Goal: Transaction & Acquisition: Purchase product/service

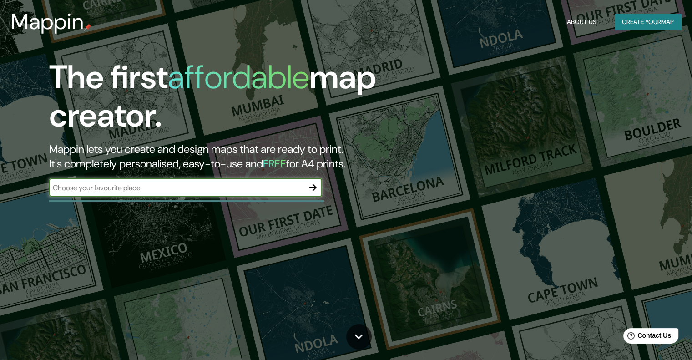
click at [267, 183] on input "text" at bounding box center [176, 188] width 255 height 10
type input "santa cruz de la sierra"
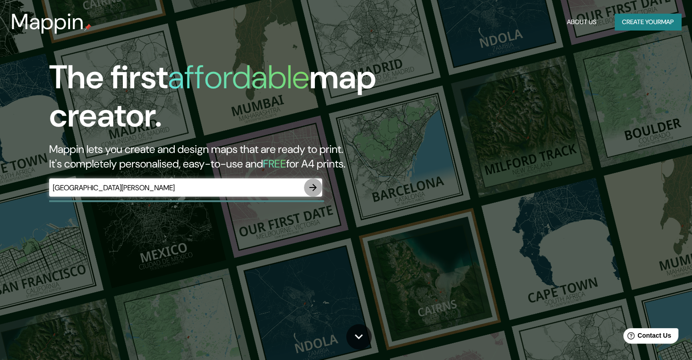
click at [318, 190] on icon "button" at bounding box center [313, 187] width 11 height 11
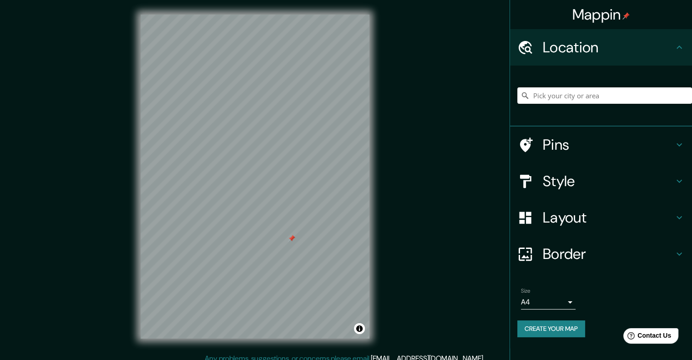
click at [402, 221] on div "Mappin Location Pins Style Layout Border Choose a border. Hint : you can make l…" at bounding box center [346, 184] width 692 height 368
click at [293, 242] on div at bounding box center [291, 238] width 7 height 7
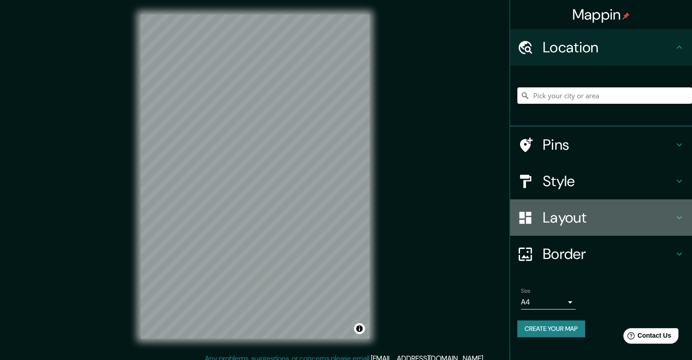
click at [579, 214] on h4 "Layout" at bounding box center [608, 217] width 131 height 18
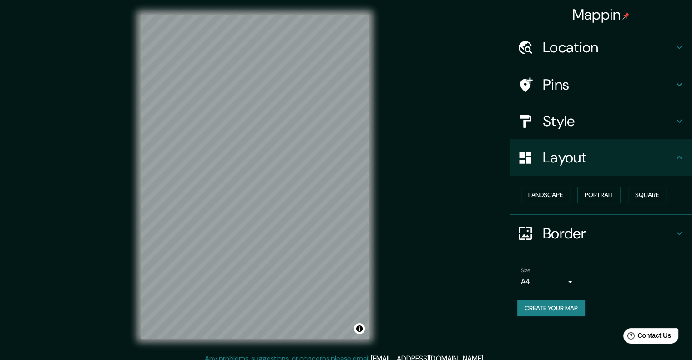
click at [580, 87] on h4 "Pins" at bounding box center [608, 85] width 131 height 18
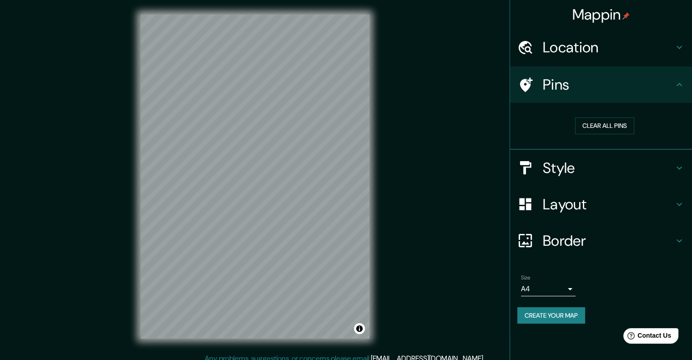
click at [572, 229] on div "Border" at bounding box center [601, 241] width 182 height 36
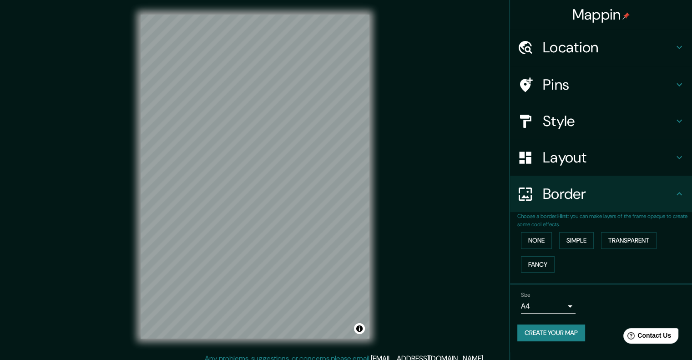
click at [579, 167] on div "Layout" at bounding box center [601, 157] width 182 height 36
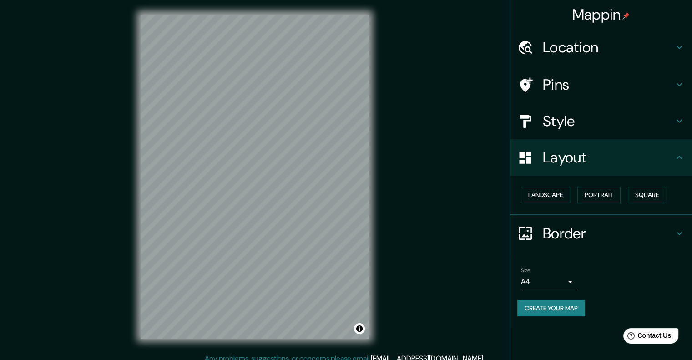
click at [588, 129] on h4 "Style" at bounding box center [608, 121] width 131 height 18
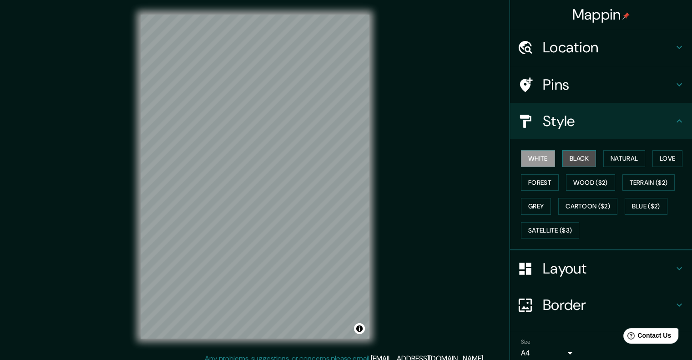
click at [584, 165] on button "Black" at bounding box center [580, 158] width 34 height 17
click at [621, 159] on button "Natural" at bounding box center [625, 158] width 42 height 17
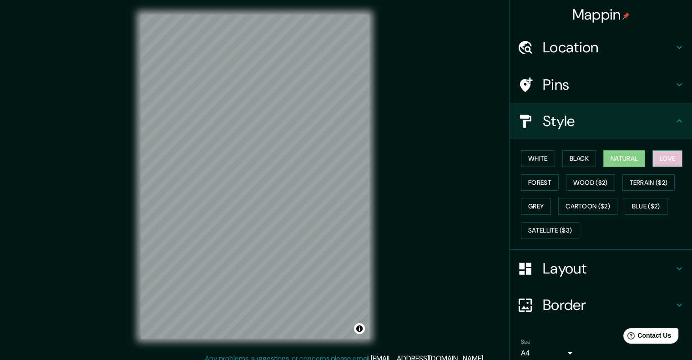
click at [665, 159] on button "Love" at bounding box center [668, 158] width 30 height 17
click at [539, 180] on button "Forest" at bounding box center [540, 182] width 38 height 17
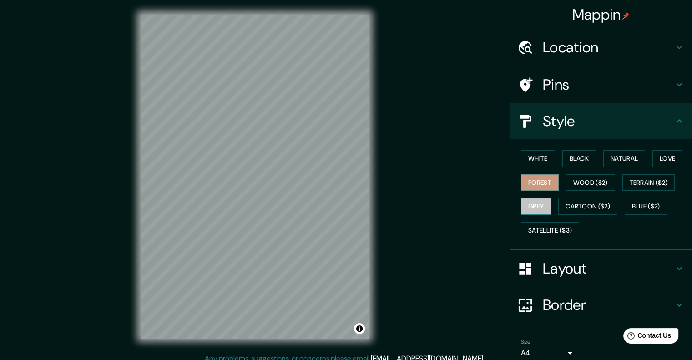
click at [532, 209] on button "Grey" at bounding box center [536, 206] width 30 height 17
click at [529, 158] on button "White" at bounding box center [538, 158] width 34 height 17
click at [533, 208] on button "Grey" at bounding box center [536, 206] width 30 height 17
click at [539, 157] on button "White" at bounding box center [538, 158] width 34 height 17
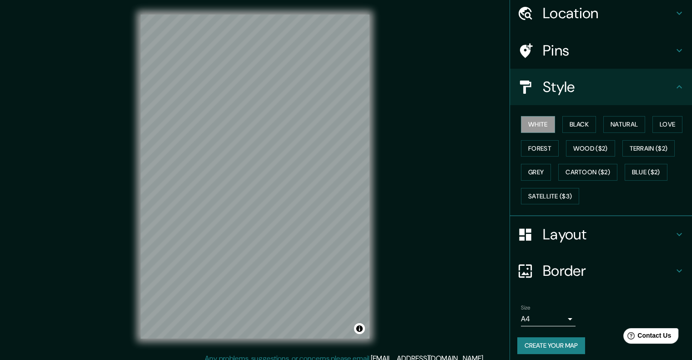
scroll to position [37, 0]
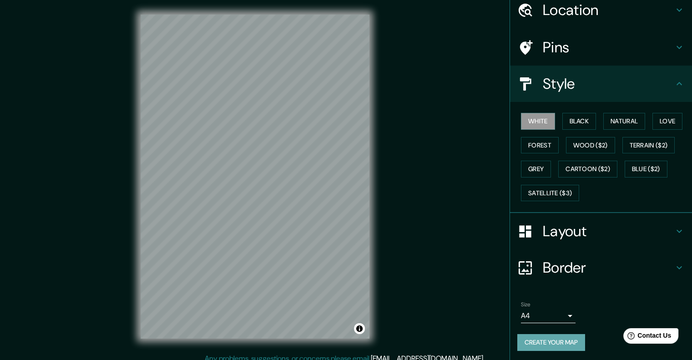
click at [564, 338] on button "Create your map" at bounding box center [552, 342] width 68 height 17
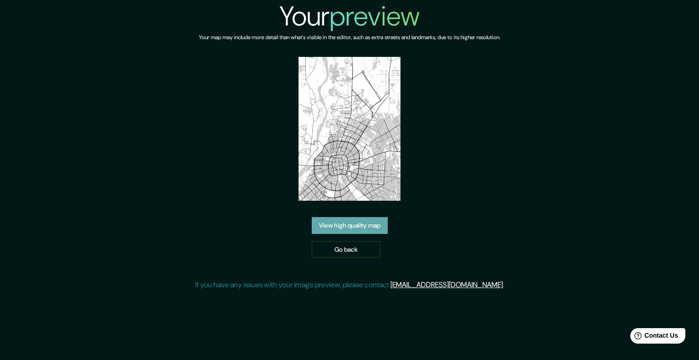
click at [371, 227] on link "View high quality map" at bounding box center [350, 225] width 76 height 17
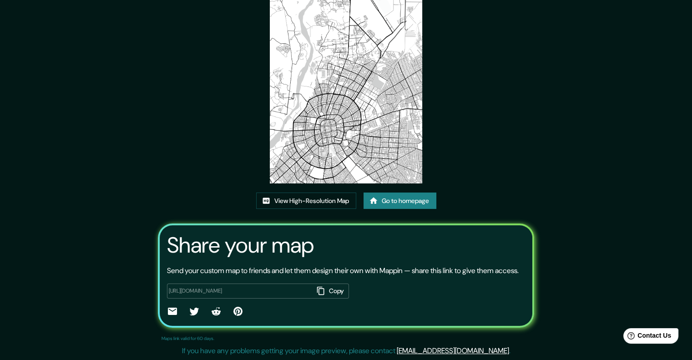
scroll to position [83, 0]
click at [337, 193] on link "View High-Resolution Map" at bounding box center [306, 201] width 100 height 17
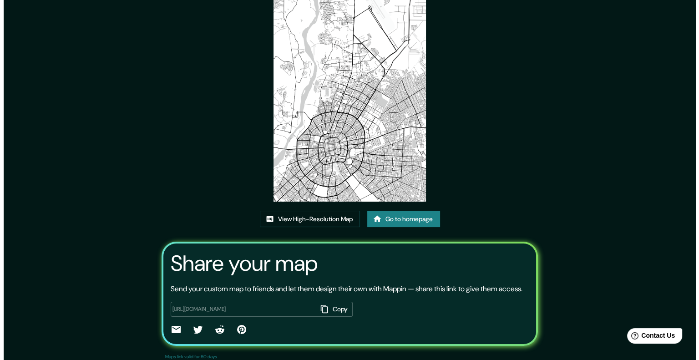
scroll to position [0, 0]
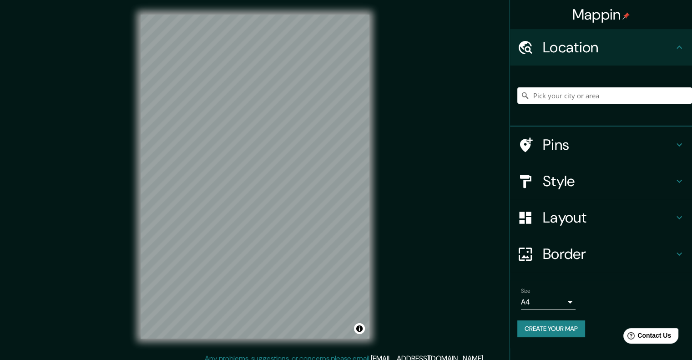
click at [412, 140] on div "Mappin Location Pins Style Layout Border Choose a border. Hint : you can make l…" at bounding box center [346, 184] width 692 height 368
click at [435, 157] on div "Mappin Location Pins Style Layout Border Choose a border. Hint : you can make l…" at bounding box center [346, 184] width 692 height 368
